Goal: Check status: Check status

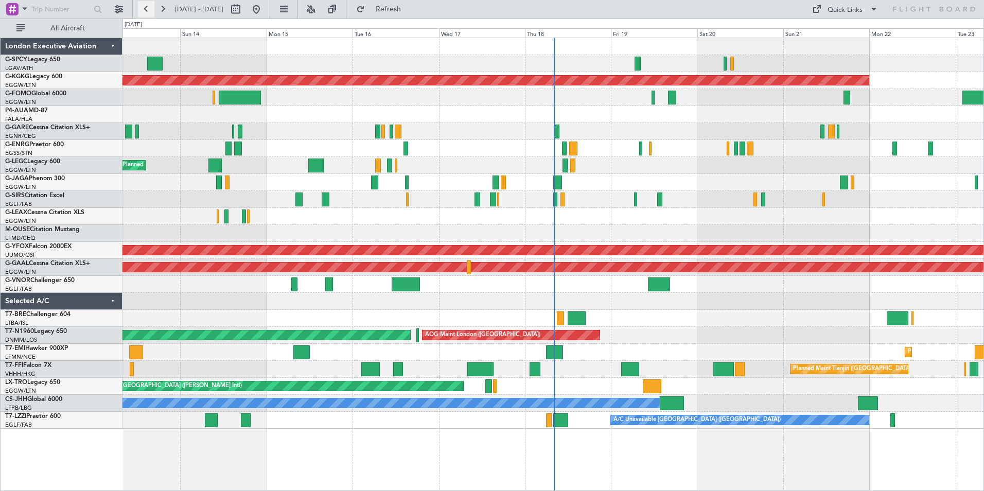
click at [145, 11] on button at bounding box center [146, 9] width 16 height 16
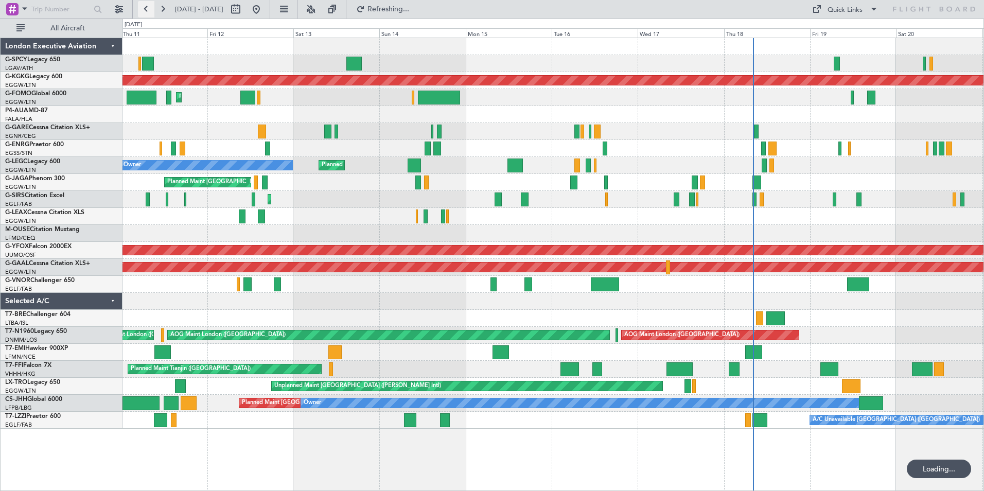
click at [145, 11] on button at bounding box center [146, 9] width 16 height 16
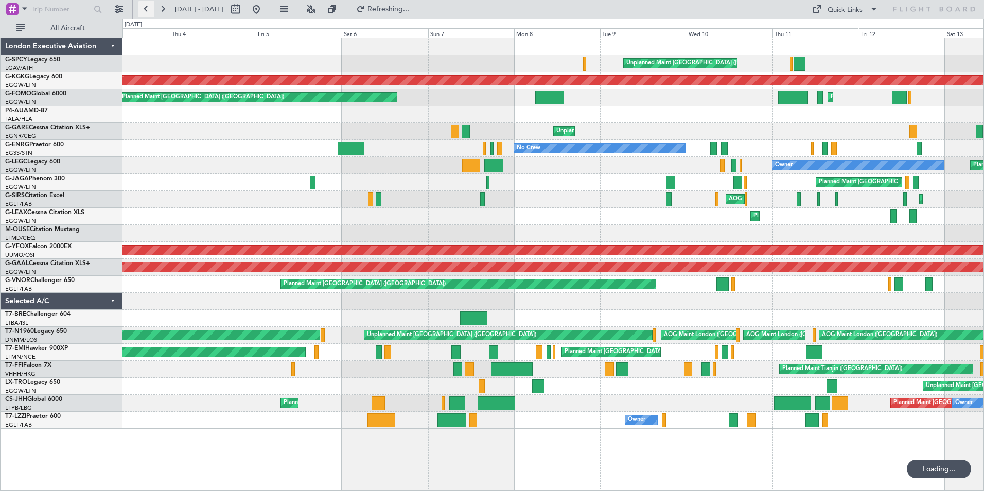
click at [145, 11] on button at bounding box center [146, 9] width 16 height 16
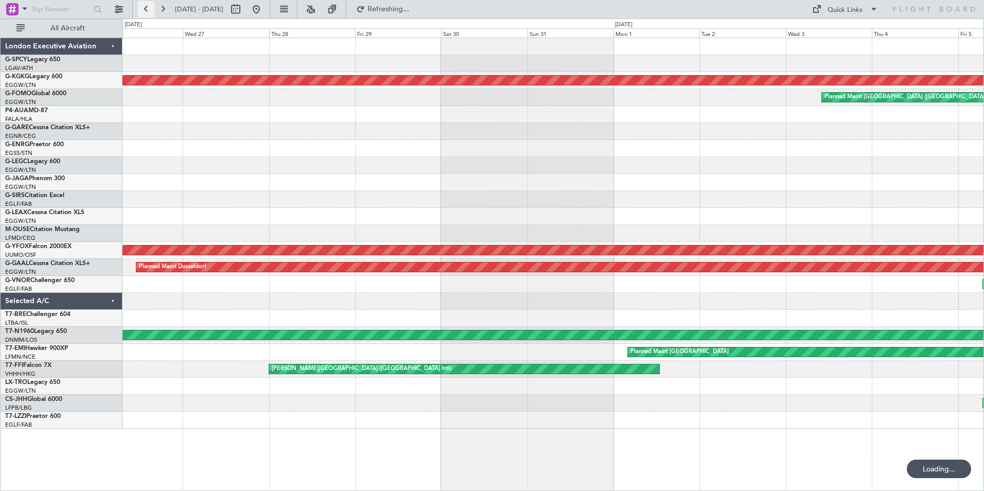
click at [145, 11] on button at bounding box center [146, 9] width 16 height 16
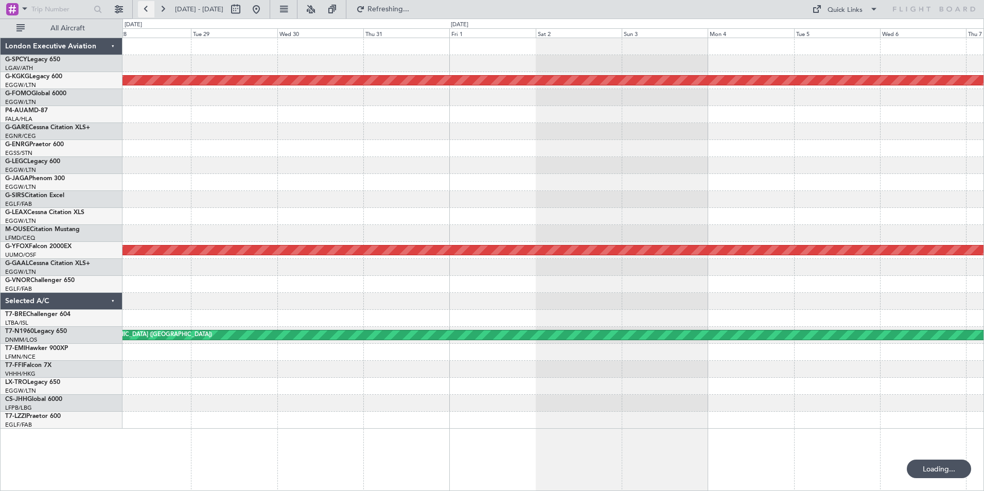
click at [145, 11] on button at bounding box center [146, 9] width 16 height 16
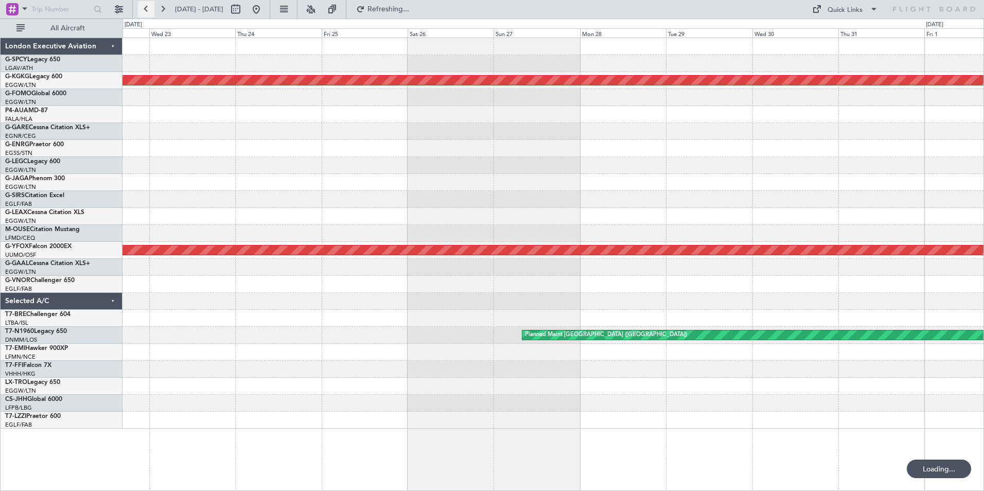
click at [145, 11] on button at bounding box center [146, 9] width 16 height 16
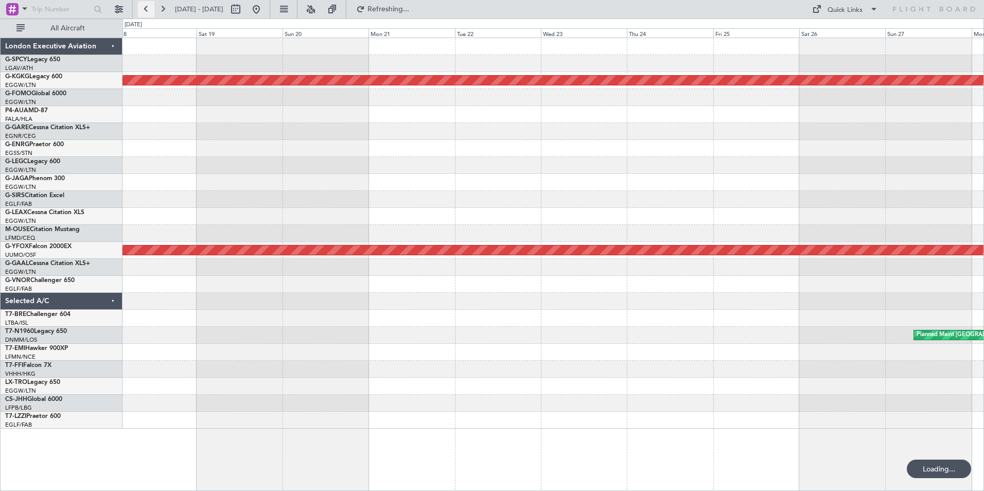
click at [145, 11] on button at bounding box center [146, 9] width 16 height 16
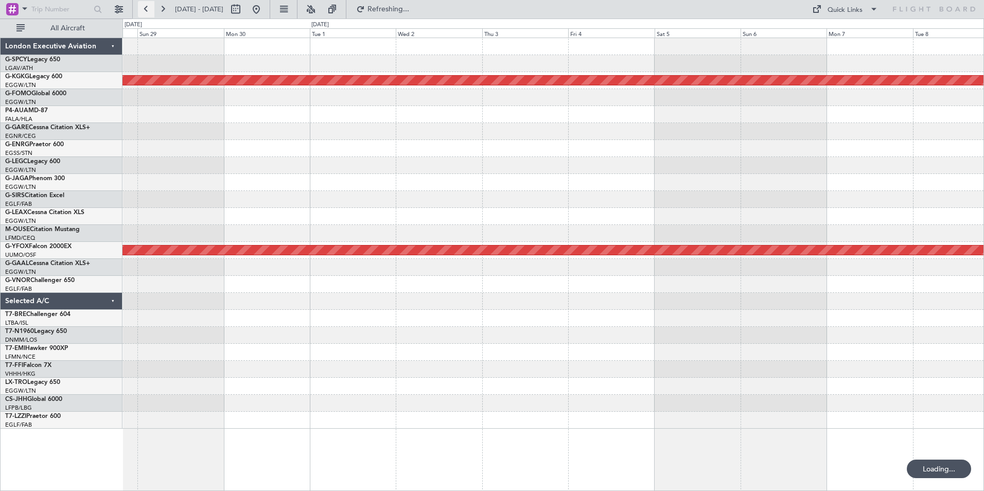
click at [145, 11] on button at bounding box center [146, 9] width 16 height 16
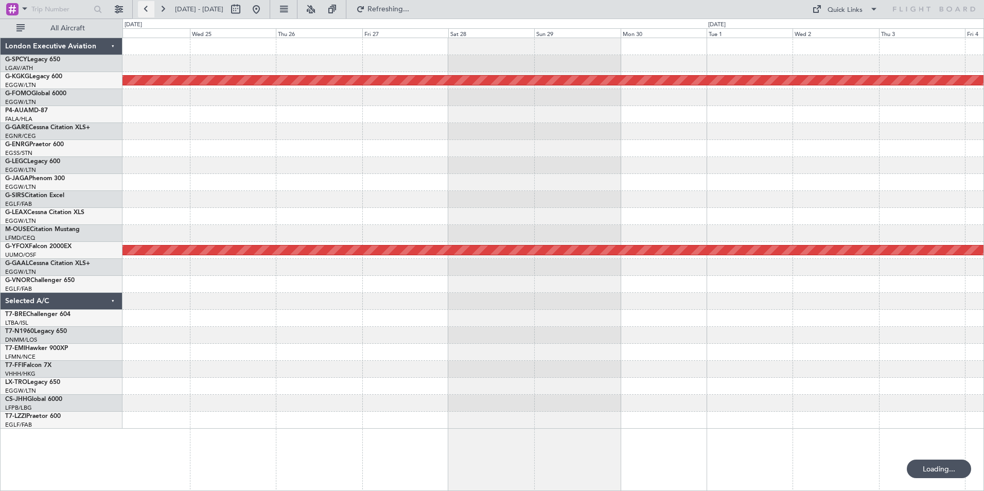
click at [145, 11] on button at bounding box center [146, 9] width 16 height 16
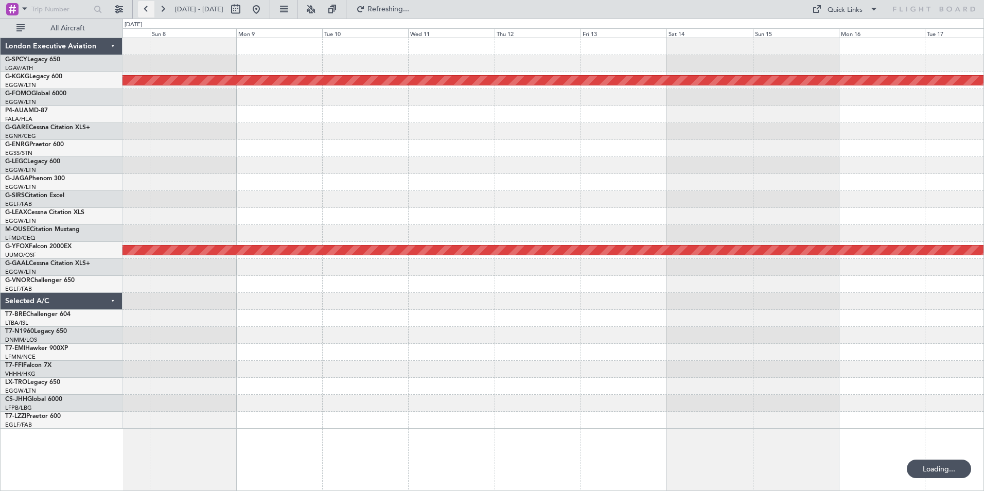
click at [145, 11] on button at bounding box center [146, 9] width 16 height 16
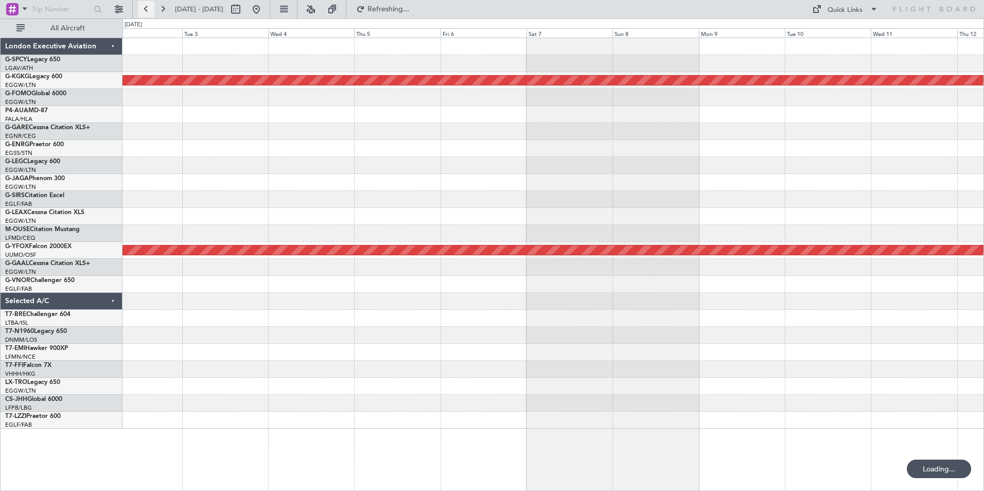
click at [145, 11] on button at bounding box center [146, 9] width 16 height 16
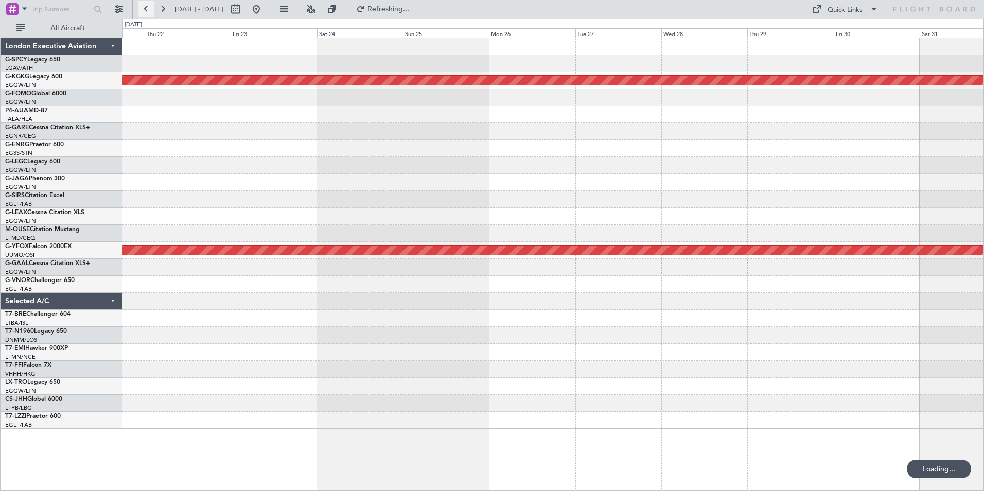
click at [145, 11] on button at bounding box center [146, 9] width 16 height 16
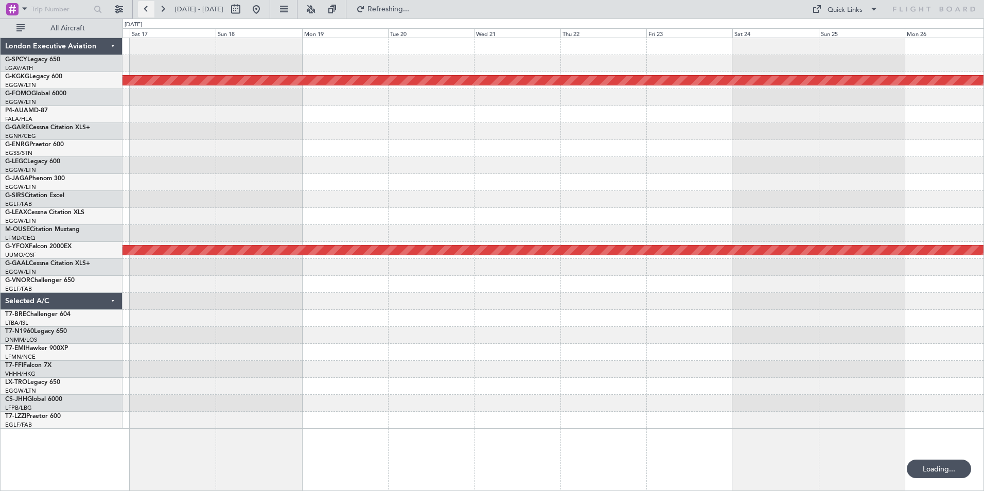
click at [145, 11] on button at bounding box center [146, 9] width 16 height 16
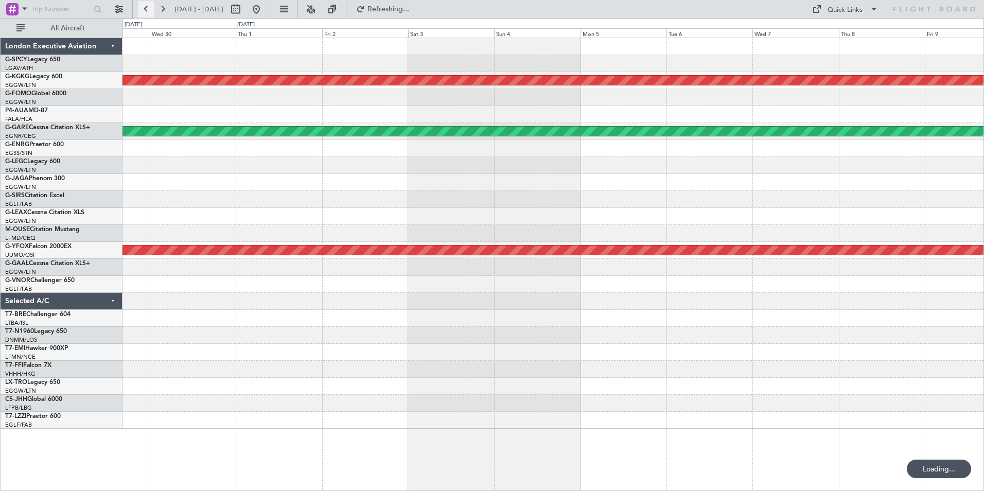
click at [145, 11] on button at bounding box center [146, 9] width 16 height 16
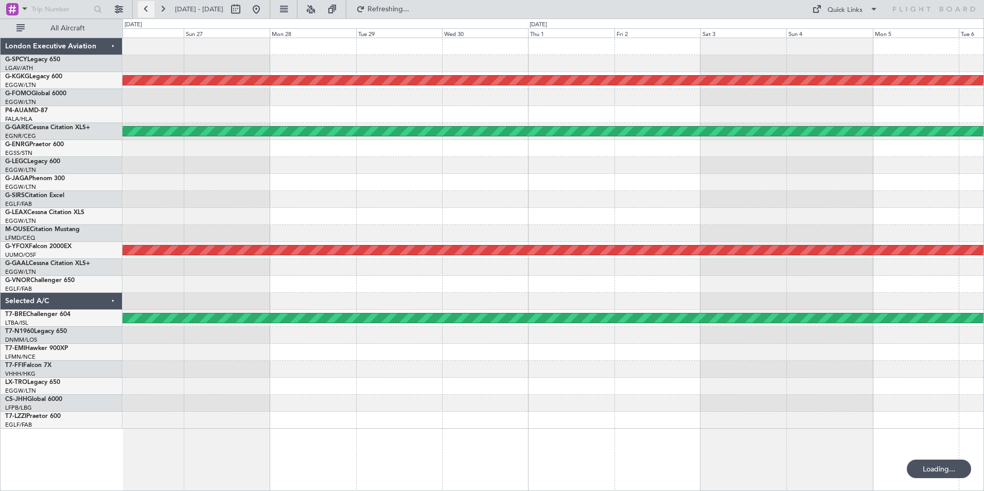
click at [145, 11] on button at bounding box center [146, 9] width 16 height 16
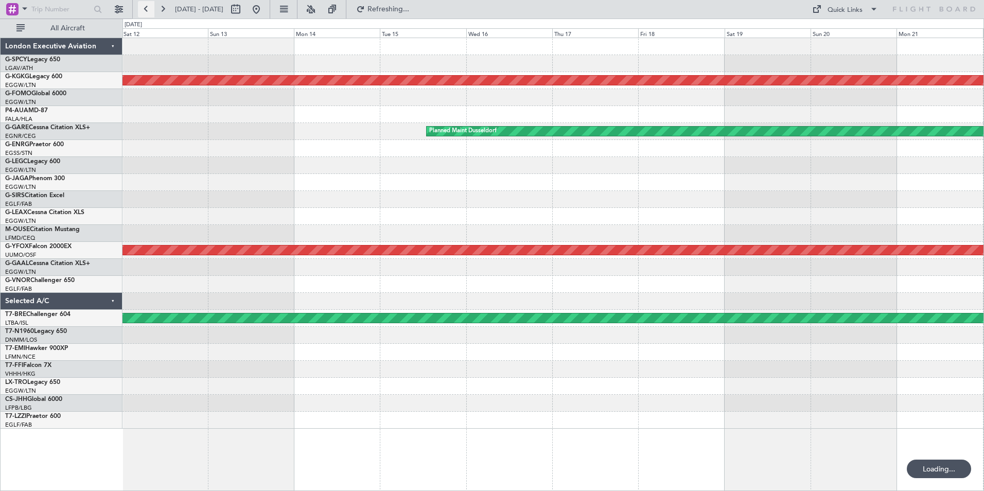
click at [145, 11] on button at bounding box center [146, 9] width 16 height 16
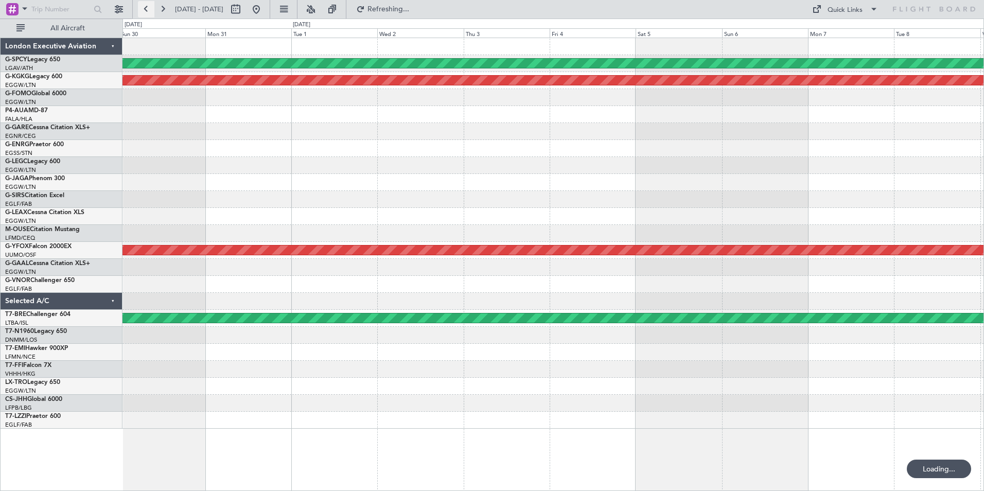
click at [145, 11] on button at bounding box center [146, 9] width 16 height 16
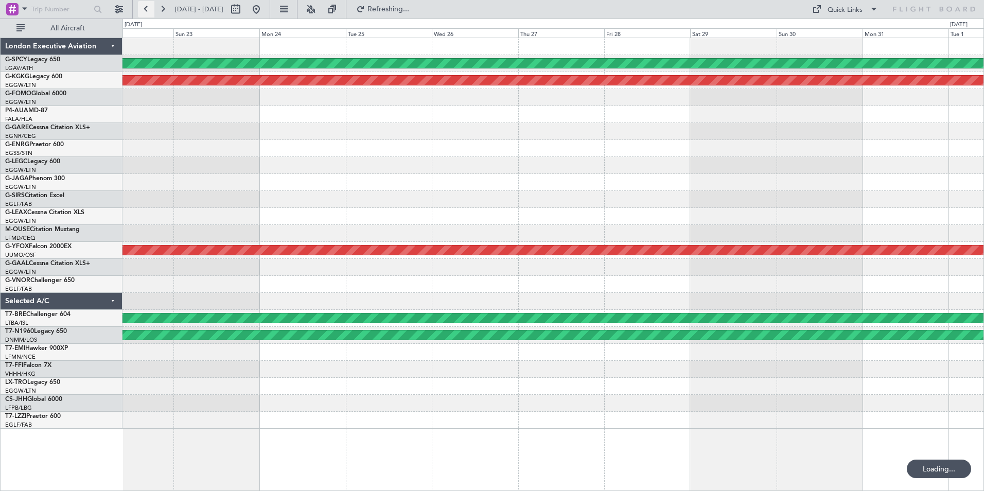
click at [145, 11] on button at bounding box center [146, 9] width 16 height 16
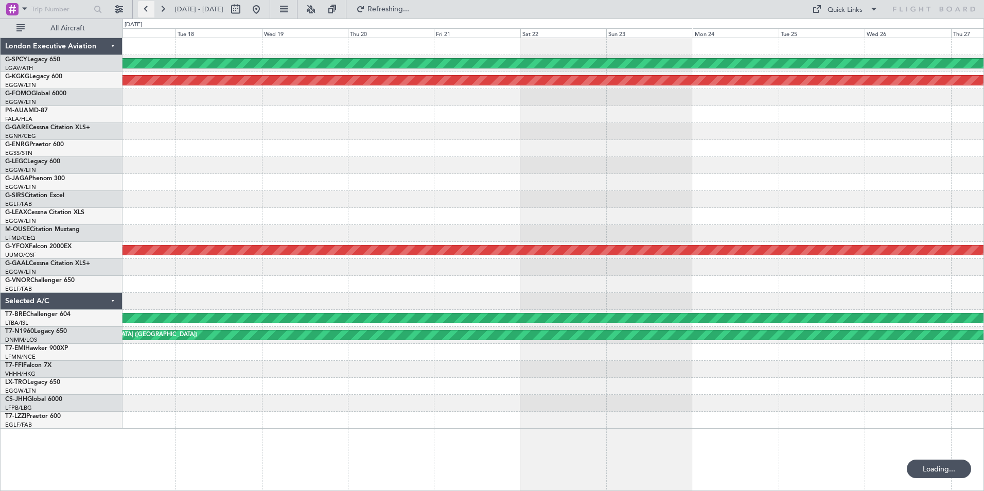
click at [145, 11] on button at bounding box center [146, 9] width 16 height 16
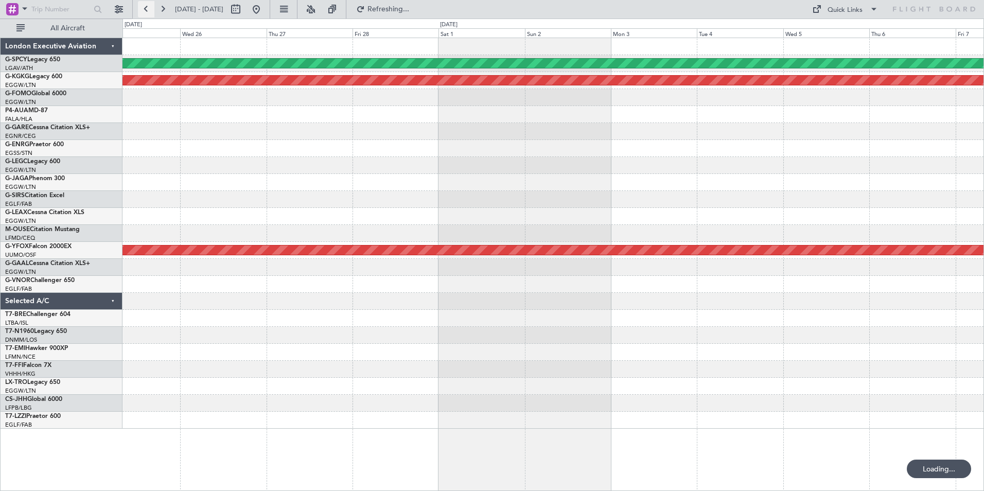
click at [145, 11] on button at bounding box center [146, 9] width 16 height 16
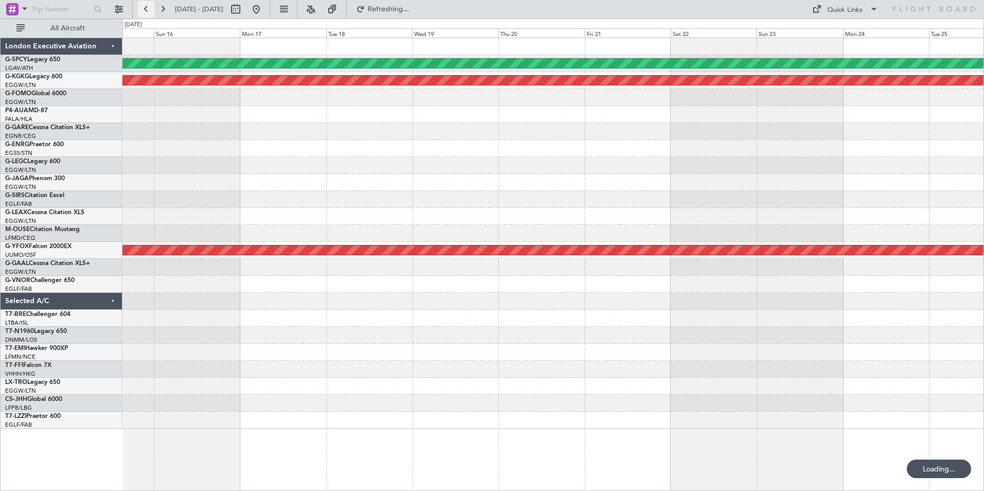
click at [145, 11] on button at bounding box center [146, 9] width 16 height 16
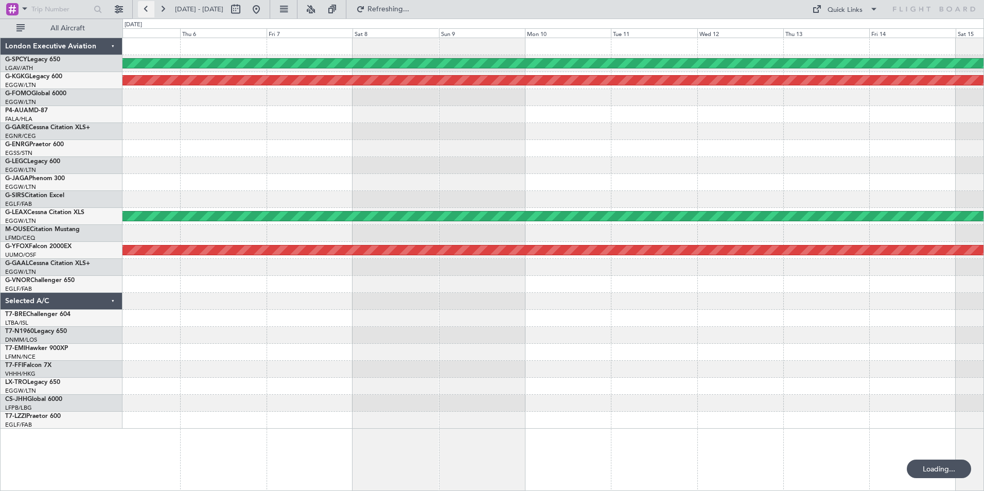
click at [145, 11] on button at bounding box center [146, 9] width 16 height 16
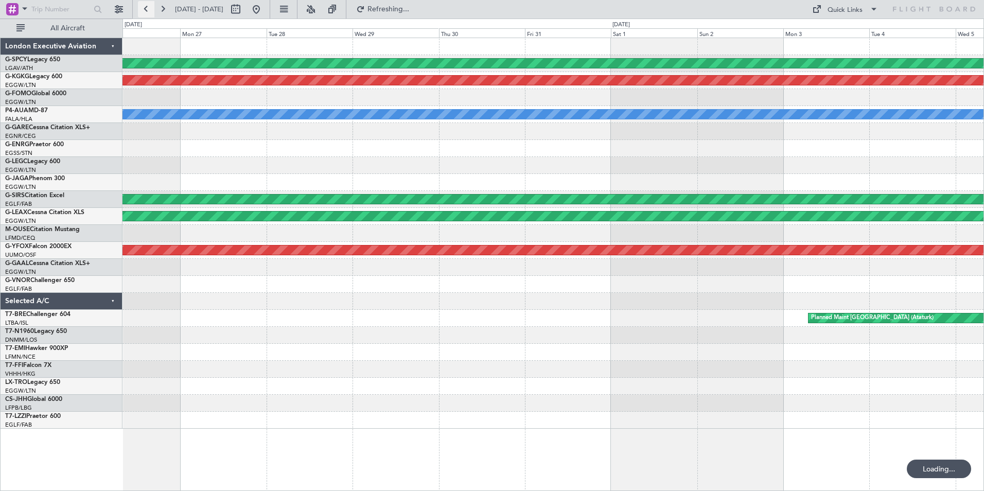
click at [145, 11] on button at bounding box center [146, 9] width 16 height 16
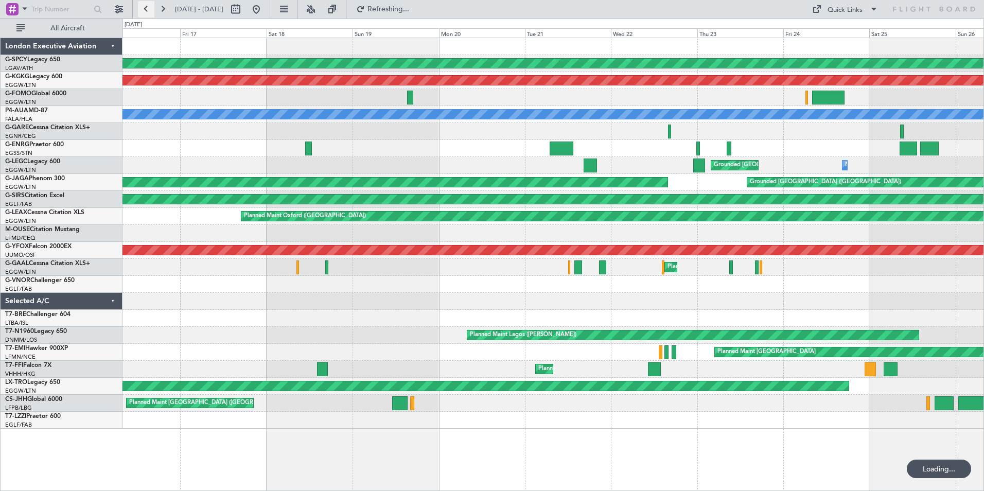
click at [145, 11] on button at bounding box center [146, 9] width 16 height 16
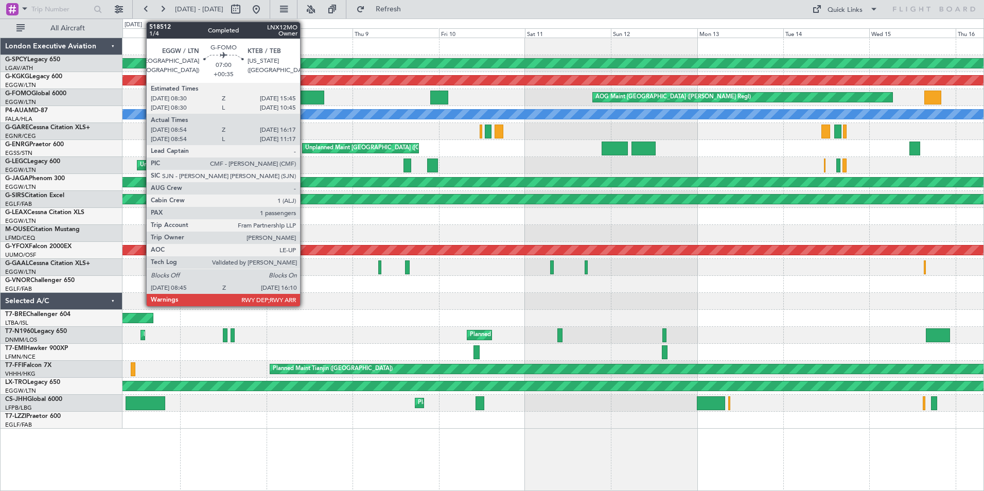
click at [305, 98] on div at bounding box center [310, 98] width 27 height 14
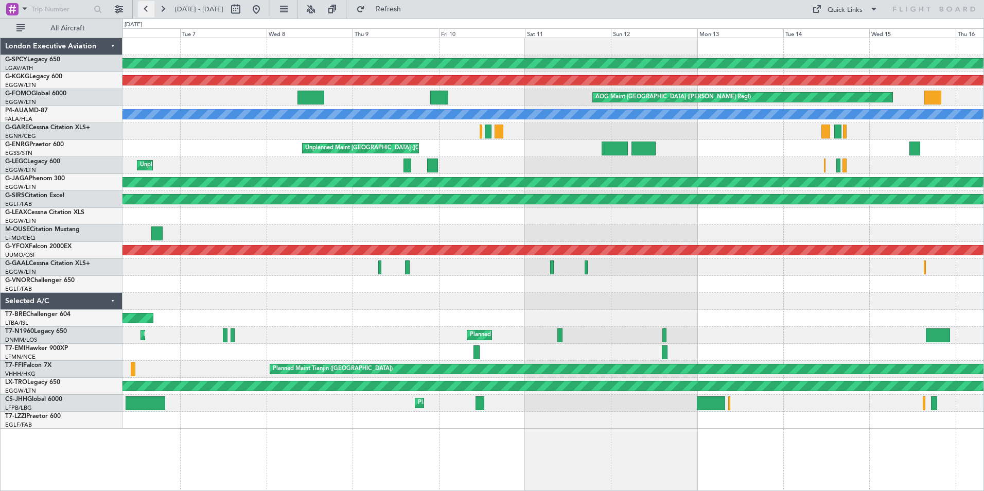
click at [145, 5] on button at bounding box center [146, 9] width 16 height 16
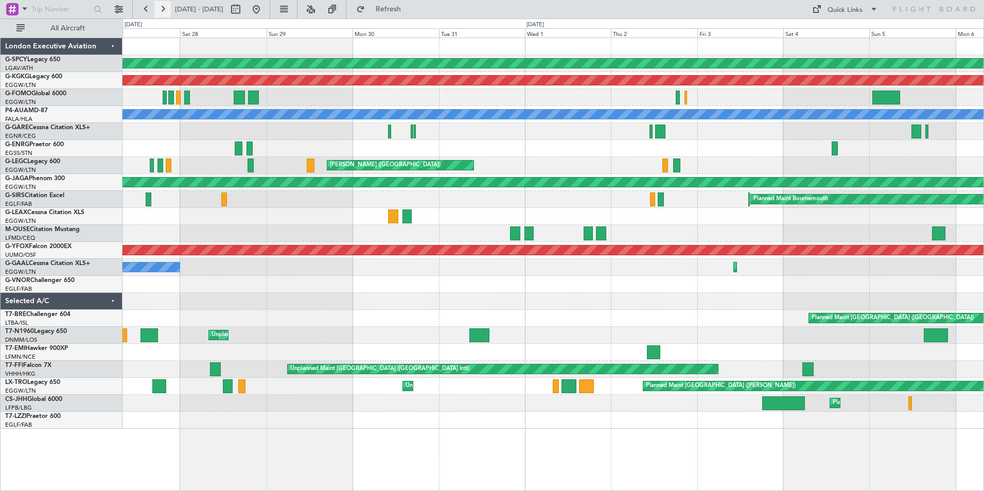
click at [163, 9] on button at bounding box center [162, 9] width 16 height 16
